Goal: Task Accomplishment & Management: Complete application form

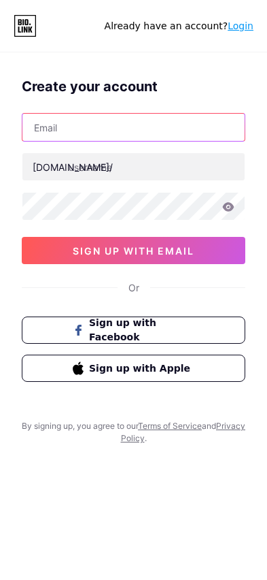
click at [133, 114] on input "text" at bounding box center [133, 127] width 223 height 27
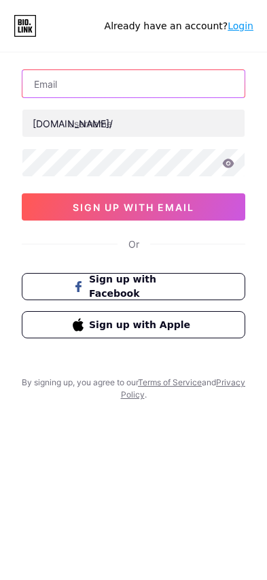
click at [133, 84] on input "text" at bounding box center [133, 83] width 223 height 27
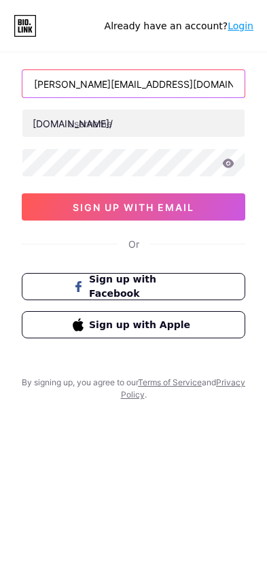
type input "[PERSON_NAME][EMAIL_ADDRESS][DOMAIN_NAME]"
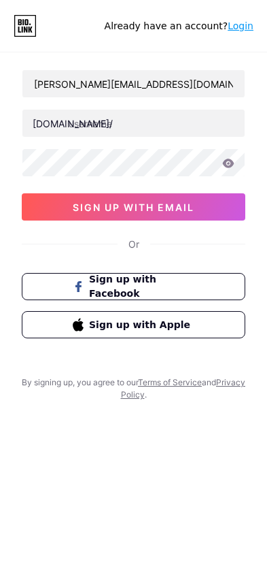
scroll to position [44, 0]
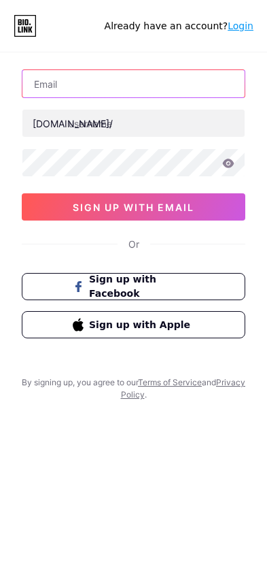
click at [133, 84] on input "text" at bounding box center [133, 83] width 223 height 27
type input "Avon"
click at [133, 84] on input "text" at bounding box center [133, 83] width 223 height 27
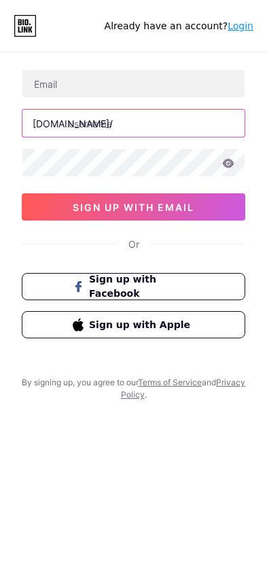
click at [133, 123] on input "text" at bounding box center [133, 123] width 223 height 27
type input "[PERSON_NAME]"
type input "Avon"
type input "silvia_quintero69"
click at [133, 123] on input "text" at bounding box center [133, 123] width 223 height 27
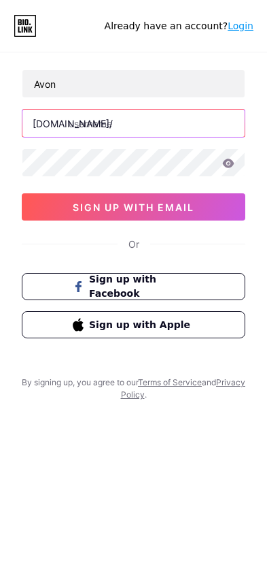
click at [133, 123] on input "text" at bounding box center [133, 123] width 223 height 27
type input "claracejabocahteam"
click at [133, 123] on input "text" at bounding box center [133, 123] width 223 height 27
type input "personalloanaccount"
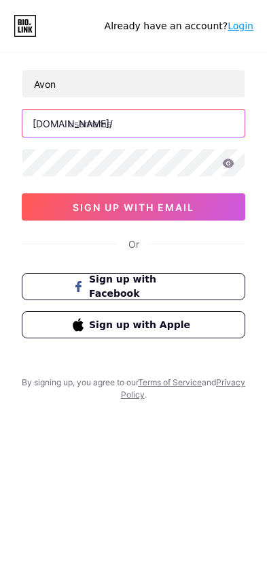
click at [133, 123] on input "text" at bounding box center [133, 123] width 223 height 27
type input "personalloanaccount"
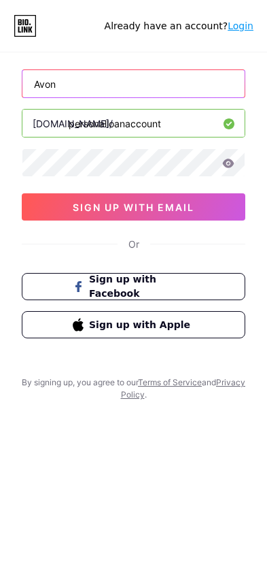
click at [133, 84] on input "Avon" at bounding box center [133, 83] width 223 height 27
type input "A"
type input "[PERSON_NAME][EMAIL_ADDRESS][PERSON_NAME][DOMAIN_NAME]"
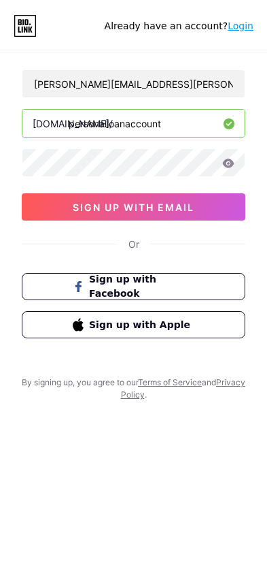
click at [133, 123] on input "personalloanaccount" at bounding box center [133, 123] width 223 height 27
type input "ccount"
type input "silvia_quintero69"
